Goal: Check status: Check status

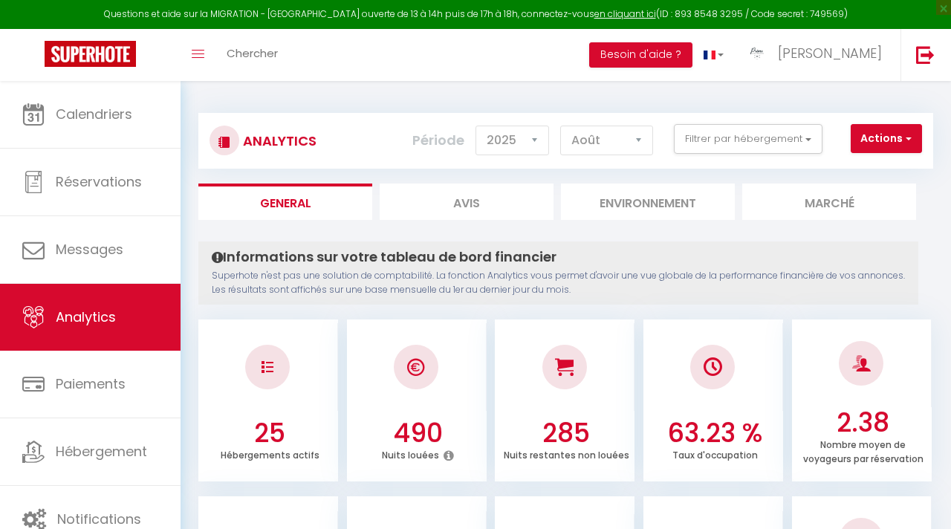
select select "2025"
select select "8"
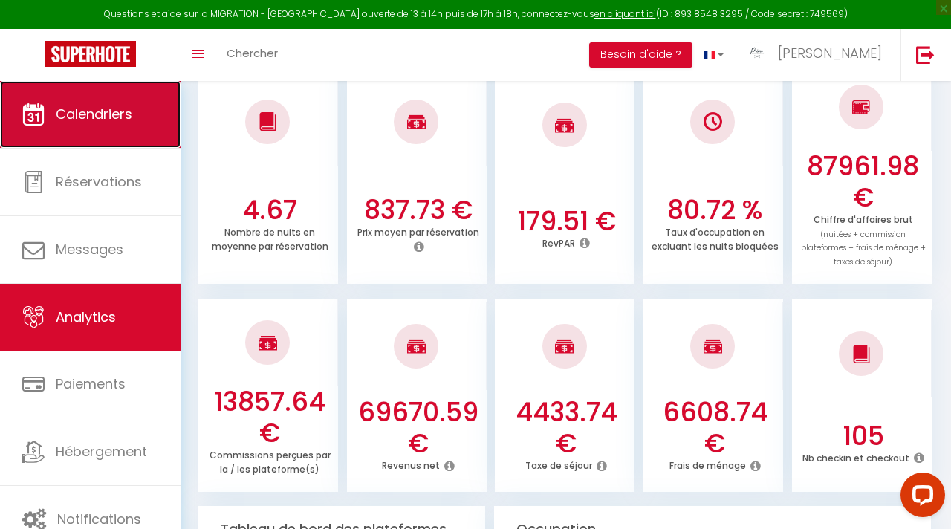
click at [143, 124] on link "Calendriers" at bounding box center [90, 114] width 181 height 67
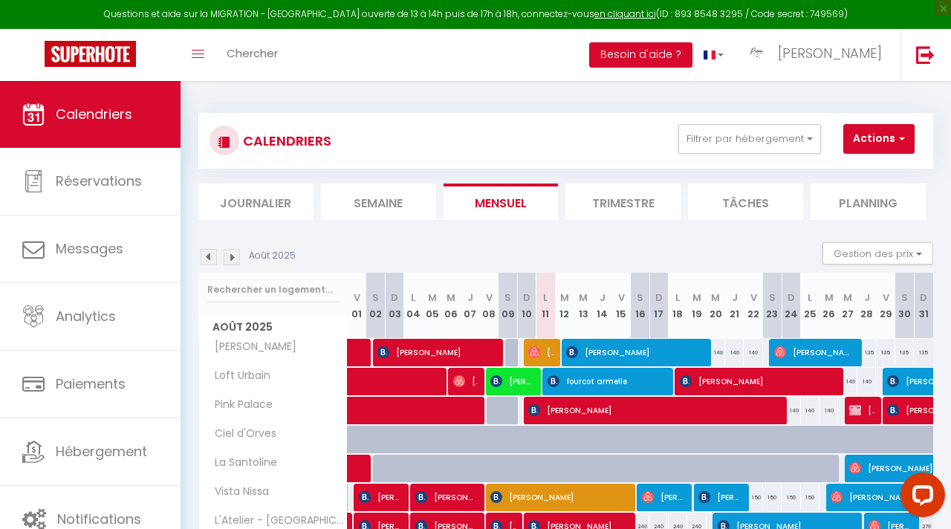
scroll to position [197, 0]
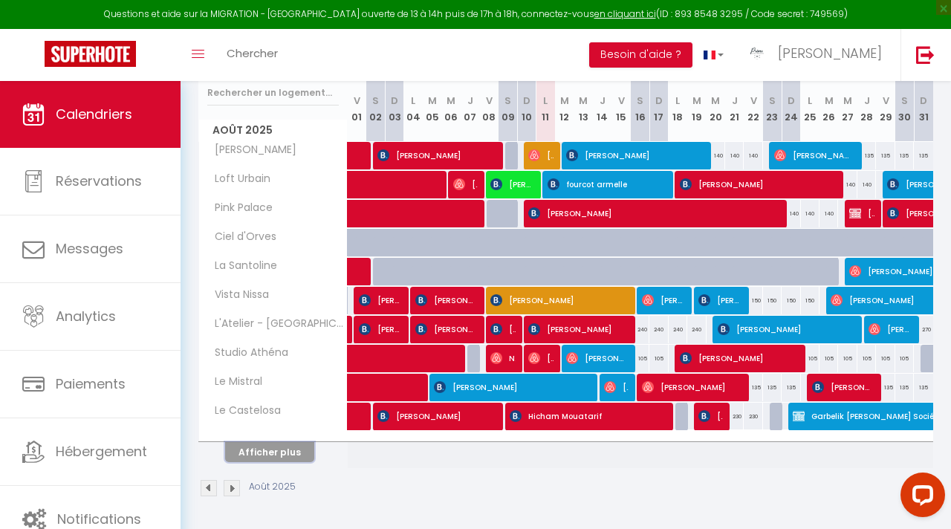
click at [300, 453] on button "Afficher plus" at bounding box center [269, 452] width 89 height 20
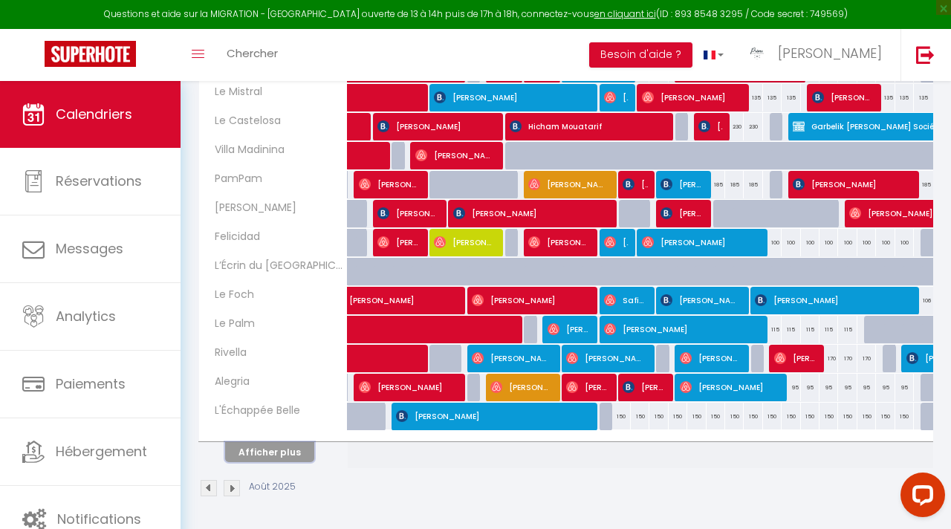
scroll to position [483, 0]
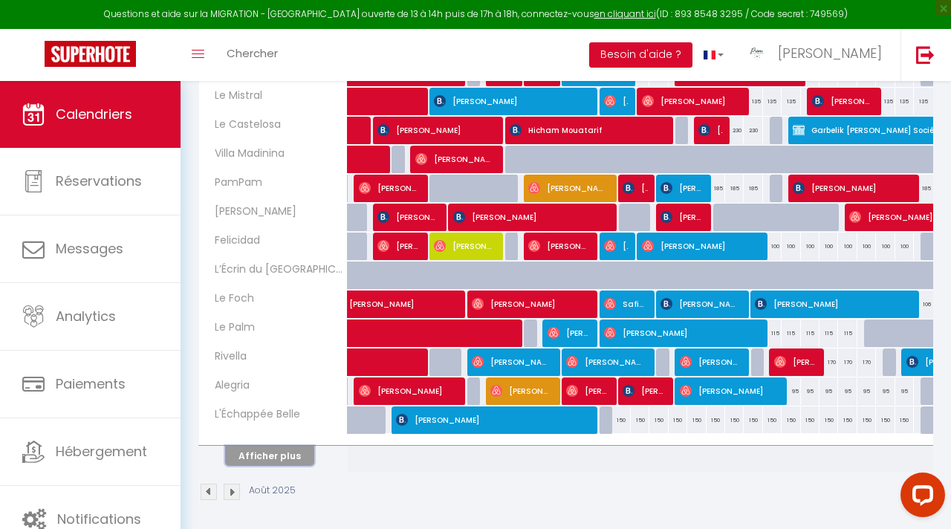
click at [275, 461] on button "Afficher plus" at bounding box center [269, 456] width 89 height 20
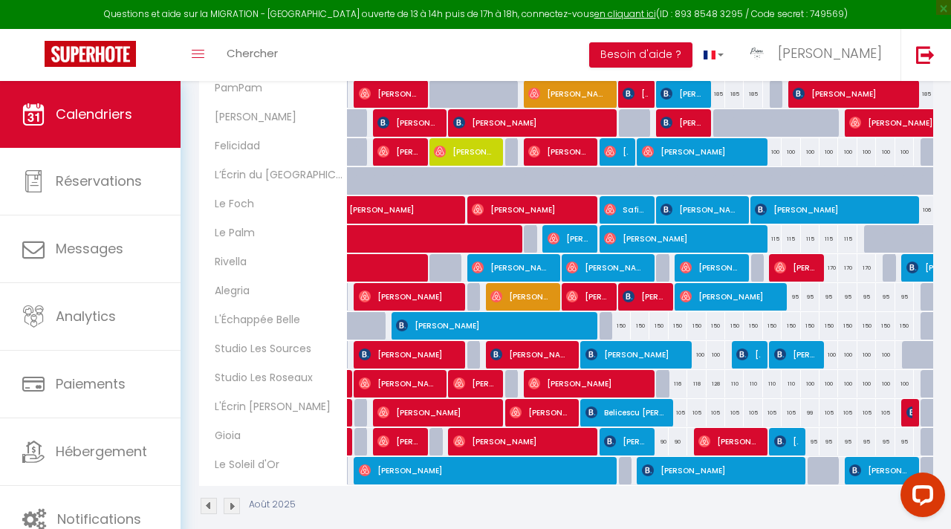
scroll to position [595, 0]
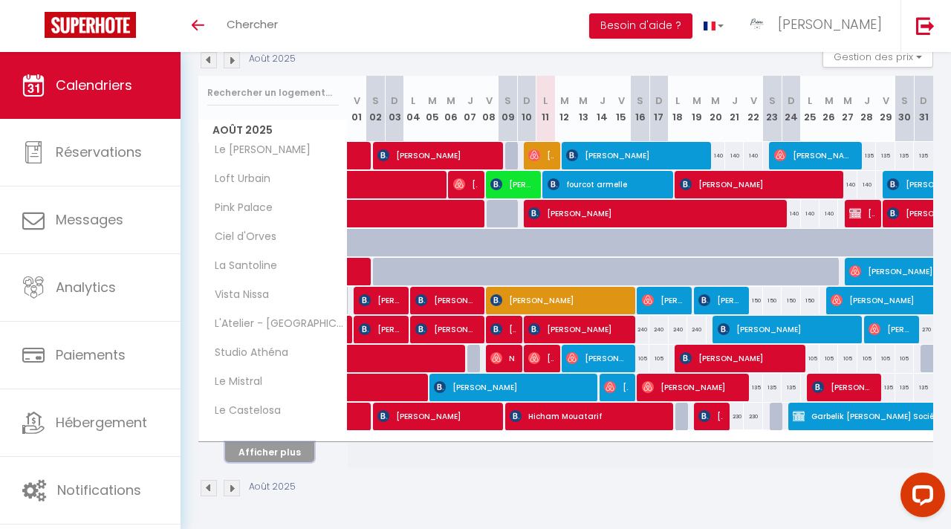
click at [303, 453] on button "Afficher plus" at bounding box center [269, 452] width 89 height 20
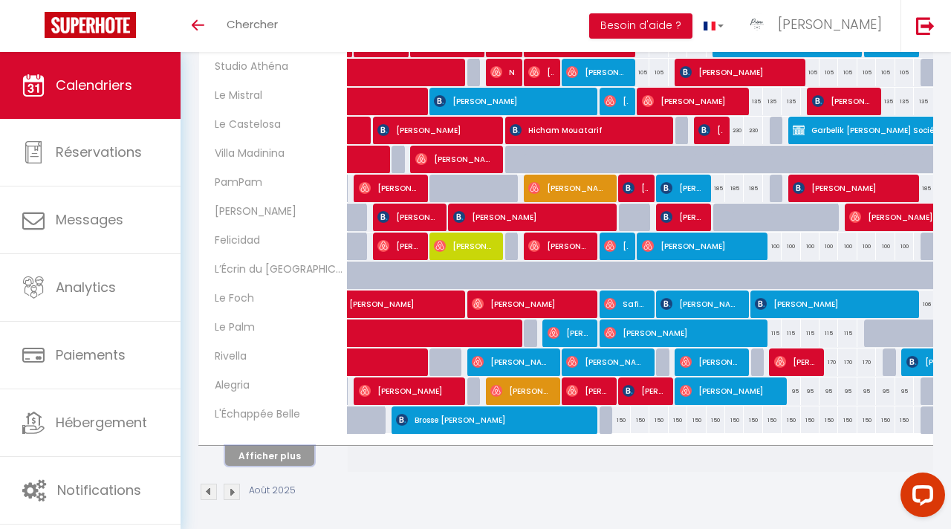
scroll to position [453, 0]
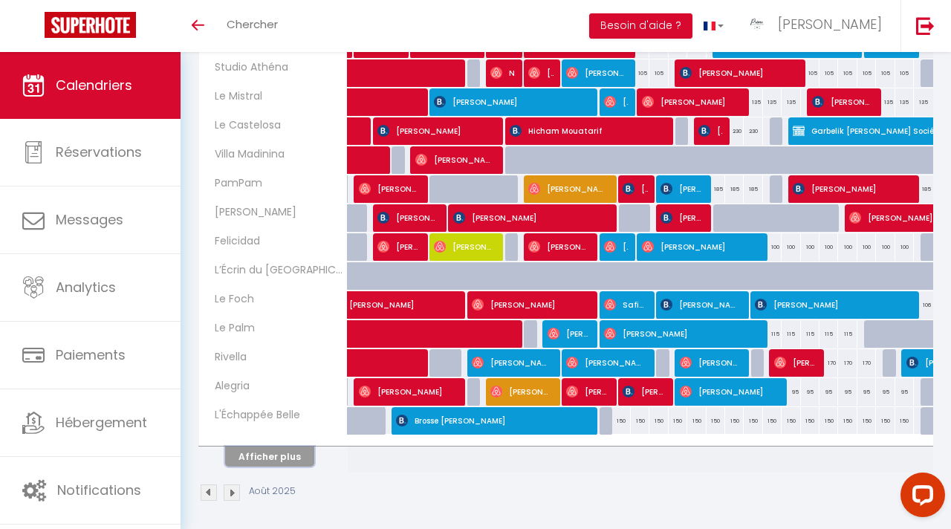
click at [299, 451] on button "Afficher plus" at bounding box center [269, 457] width 89 height 20
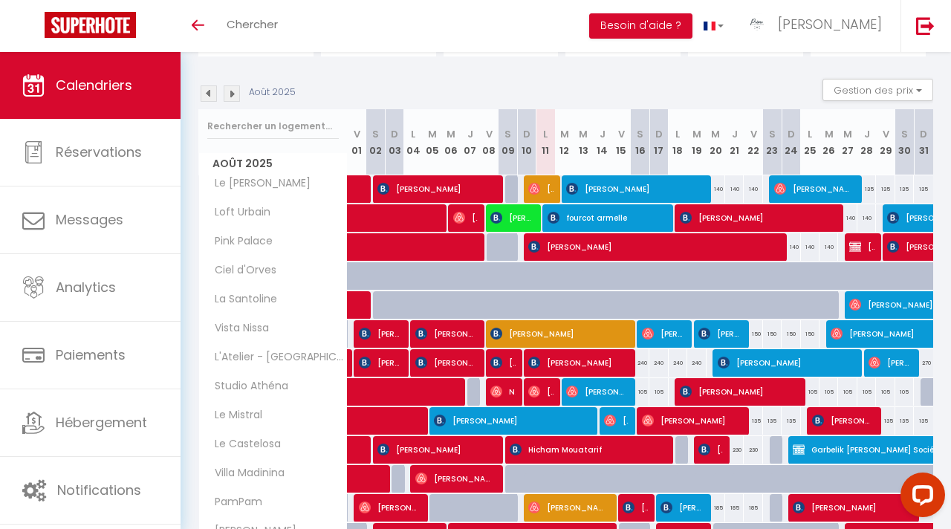
scroll to position [130, 0]
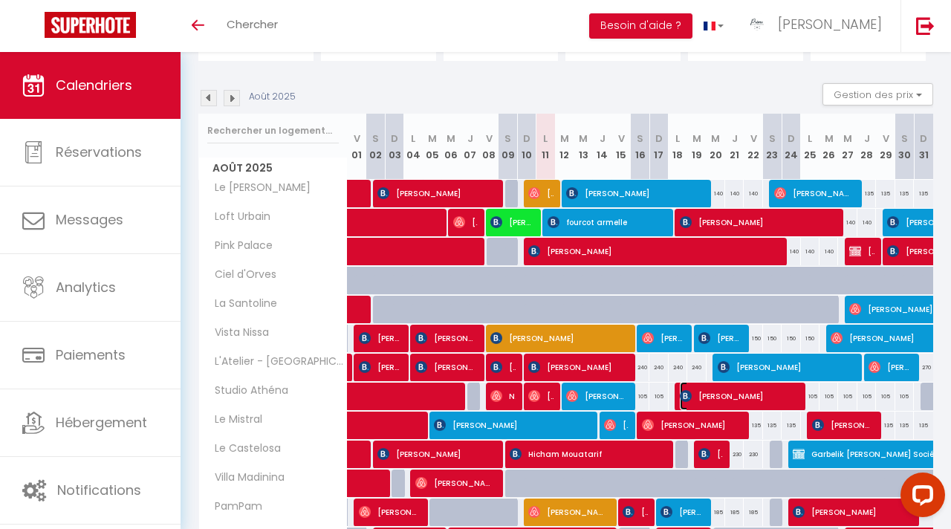
click at [704, 398] on span "[PERSON_NAME]" at bounding box center [738, 396] width 117 height 28
select select "OK"
select select "0"
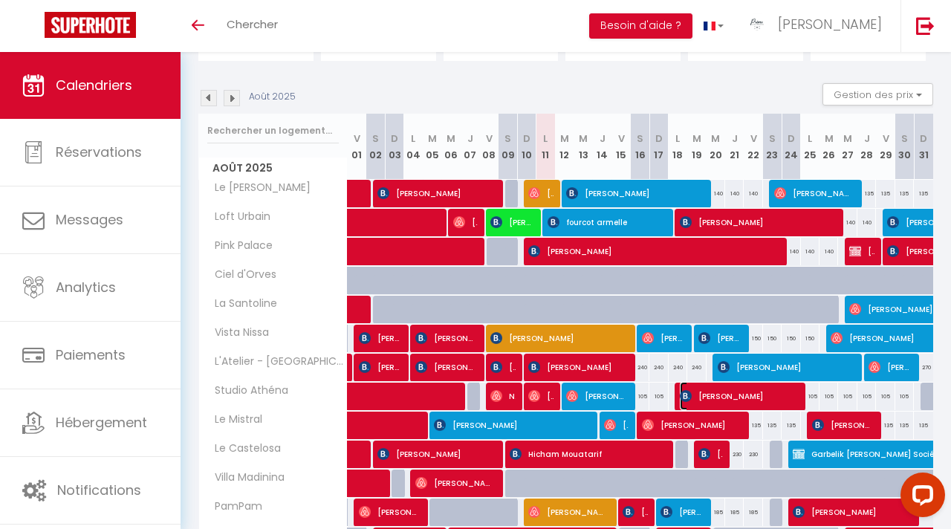
select select "1"
select select
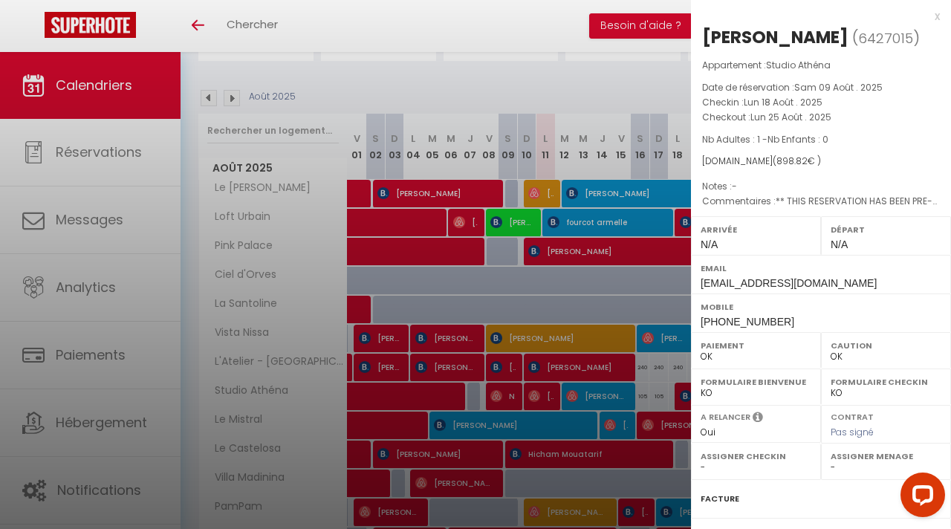
click at [565, 369] on div at bounding box center [475, 264] width 951 height 529
